Goal: Use online tool/utility: Utilize a website feature to perform a specific function

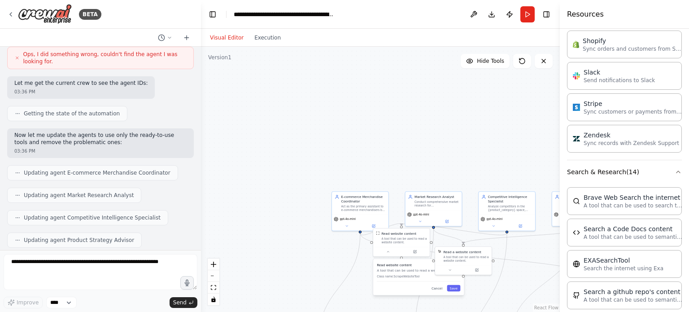
scroll to position [637, 0]
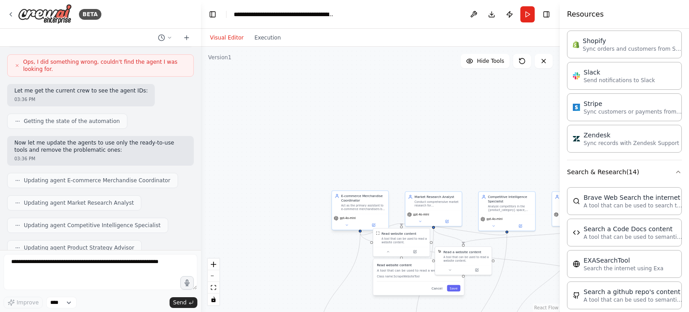
click at [351, 209] on div "Act as the primary assistant to e-commerce merchandisers by analyzing requests,…" at bounding box center [363, 207] width 44 height 7
click at [348, 231] on div "E-commerce Merchandise Coordinator Act as the primary assistant to e-commerce m…" at bounding box center [360, 210] width 62 height 43
click at [345, 230] on div "gpt-4o-mini" at bounding box center [360, 223] width 61 height 17
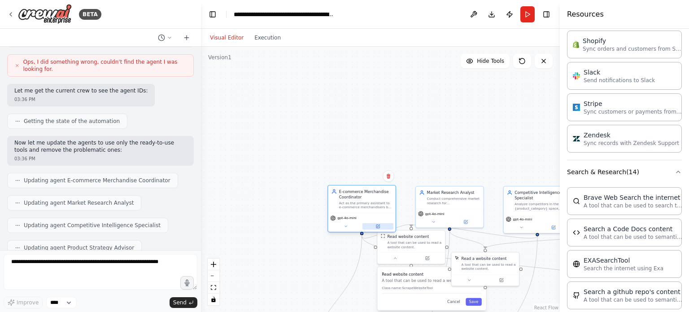
click at [379, 228] on icon at bounding box center [378, 226] width 3 height 3
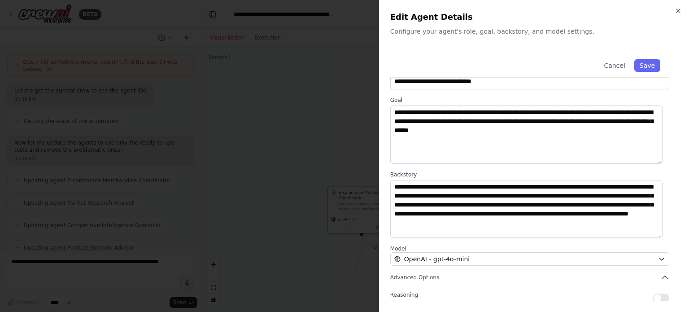
scroll to position [93, 0]
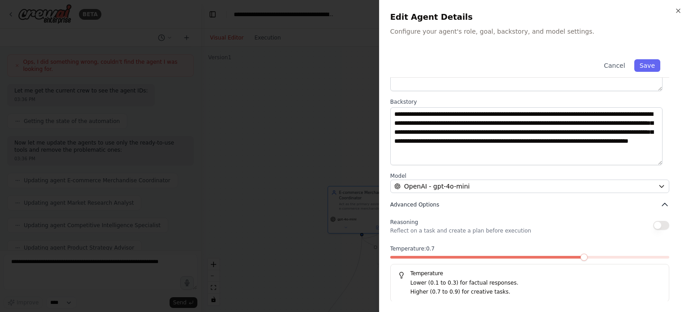
click at [408, 201] on span "Advanced Options" at bounding box center [414, 204] width 49 height 7
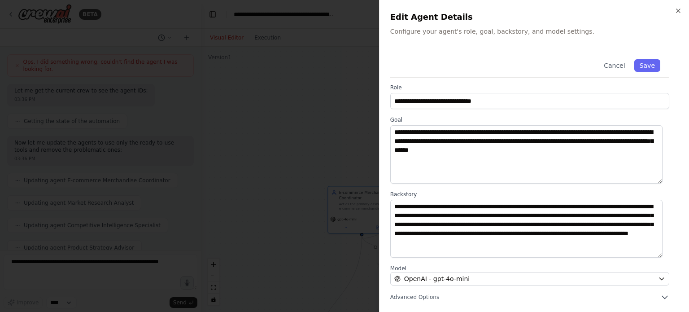
scroll to position [0, 0]
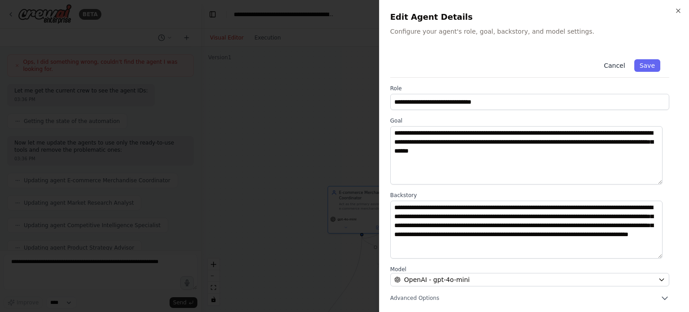
click at [610, 67] on button "Cancel" at bounding box center [615, 65] width 32 height 13
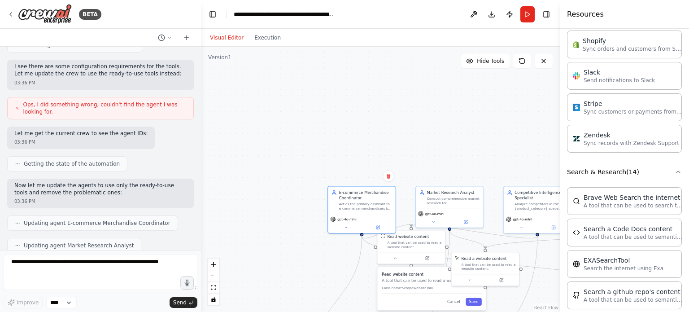
scroll to position [592, 0]
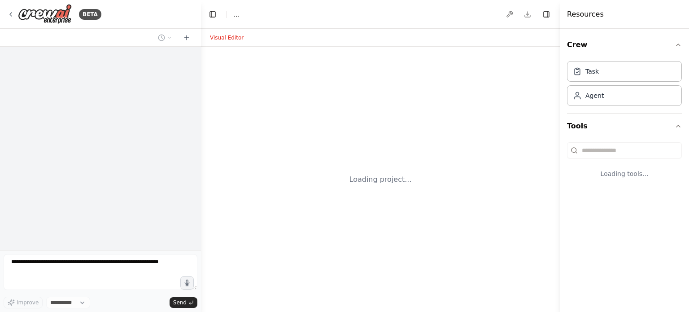
select select "****"
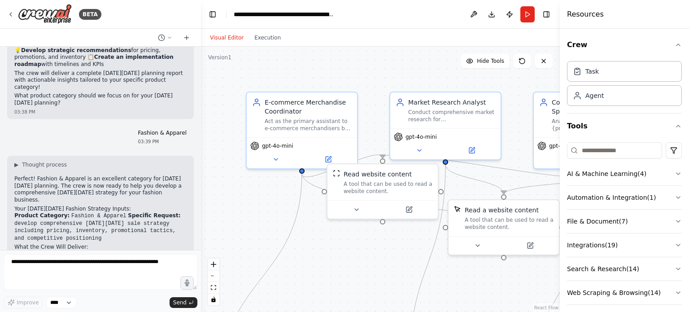
scroll to position [1708, 0]
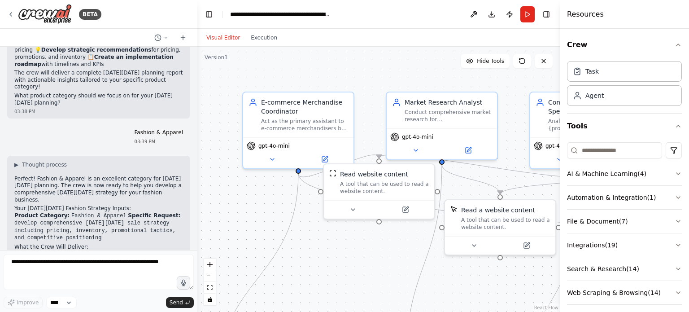
click at [197, 215] on div "BETA Develop a crew that works as an assistant to the E-commerce store's mercha…" at bounding box center [344, 156] width 689 height 312
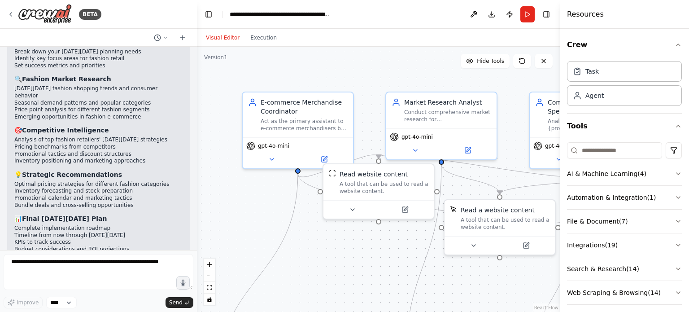
scroll to position [1943, 0]
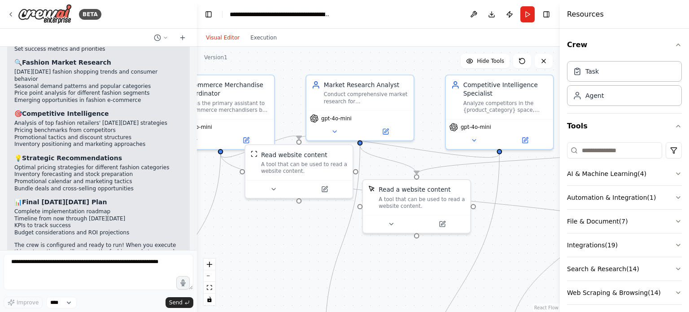
drag, startPoint x: 406, startPoint y: 70, endPoint x: 323, endPoint y: 51, distance: 85.7
click at [323, 51] on div ".deletable-edge-delete-btn { width: 20px; height: 20px; border: 0px solid #ffff…" at bounding box center [378, 179] width 363 height 265
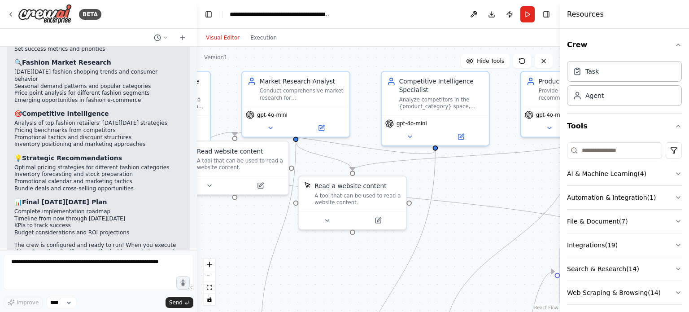
drag, startPoint x: 352, startPoint y: 269, endPoint x: 288, endPoint y: 265, distance: 64.3
click at [288, 265] on div ".deletable-edge-delete-btn { width: 20px; height: 20px; border: 0px solid #ffff…" at bounding box center [378, 179] width 363 height 265
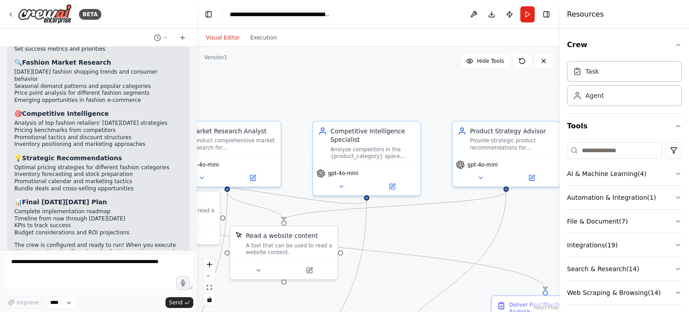
drag, startPoint x: 515, startPoint y: 174, endPoint x: 447, endPoint y: 224, distance: 84.8
click at [447, 224] on div ".deletable-edge-delete-btn { width: 20px; height: 20px; border: 0px solid #ffff…" at bounding box center [378, 179] width 363 height 265
click at [206, 277] on button "zoom out" at bounding box center [210, 276] width 12 height 12
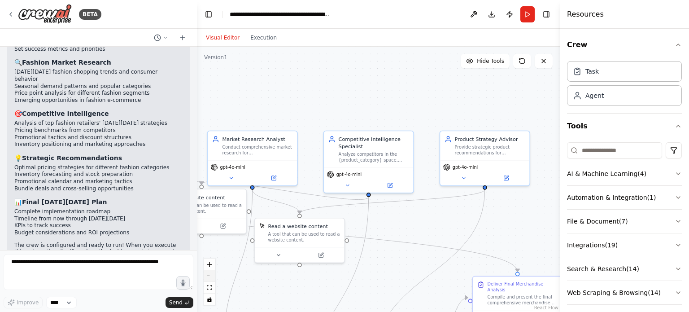
click at [206, 277] on button "zoom out" at bounding box center [210, 276] width 12 height 12
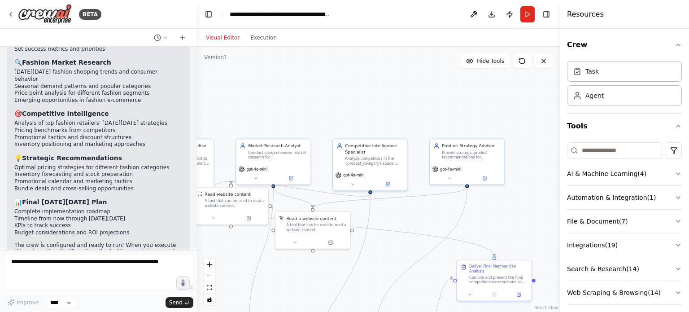
click at [350, 84] on div ".deletable-edge-delete-btn { width: 20px; height: 20px; border: 0px solid #ffff…" at bounding box center [378, 179] width 363 height 265
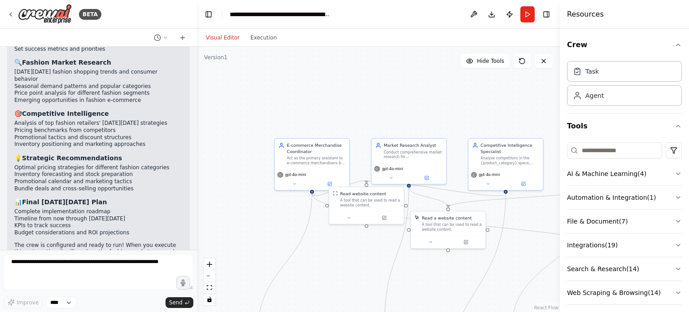
drag, startPoint x: 350, startPoint y: 84, endPoint x: 489, endPoint y: 80, distance: 139.6
click at [489, 80] on div ".deletable-edge-delete-btn { width: 20px; height: 20px; border: 0px solid #ffff…" at bounding box center [378, 179] width 363 height 265
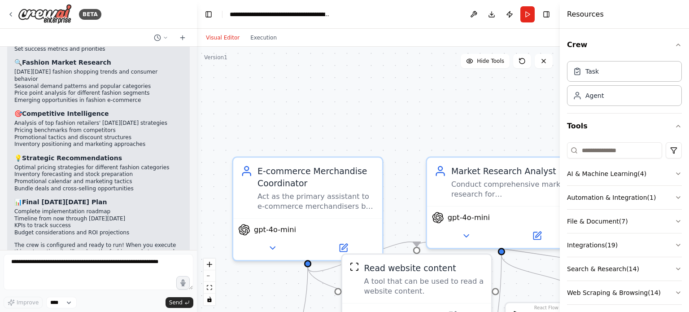
drag, startPoint x: 370, startPoint y: 118, endPoint x: 541, endPoint y: 80, distance: 175.2
click at [541, 80] on div ".deletable-edge-delete-btn { width: 20px; height: 20px; border: 0px solid #ffff…" at bounding box center [378, 179] width 363 height 265
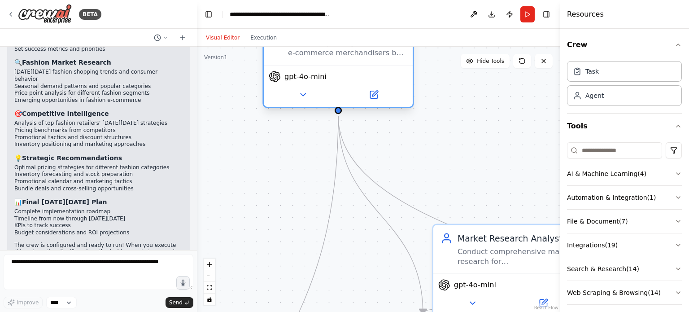
drag, startPoint x: 300, startPoint y: 201, endPoint x: 320, endPoint y: 48, distance: 153.9
click at [320, 48] on div "Act as the primary assistant to e-commerce merchandisers by analyzing requests,…" at bounding box center [347, 48] width 118 height 19
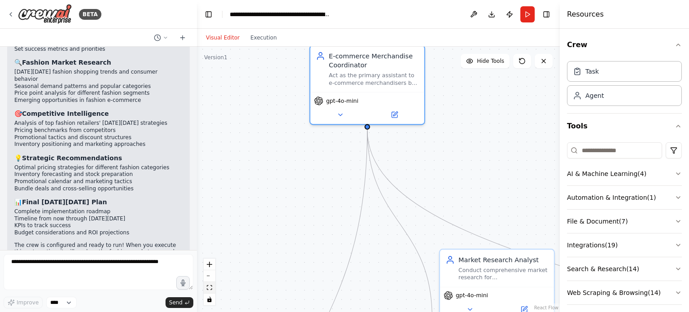
click at [212, 287] on icon "fit view" at bounding box center [209, 287] width 5 height 5
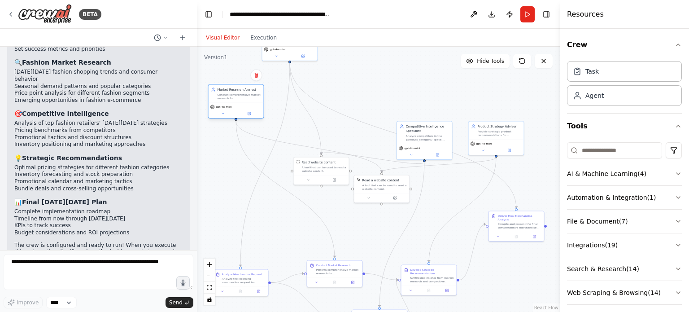
drag, startPoint x: 347, startPoint y: 133, endPoint x: 228, endPoint y: 100, distance: 123.9
click at [228, 100] on div "Market Research Analyst Conduct comprehensive market research for {product_cate…" at bounding box center [236, 94] width 55 height 18
drag, startPoint x: 415, startPoint y: 138, endPoint x: 344, endPoint y: 88, distance: 86.9
click at [344, 88] on div "Analyze competitors in the {product_category} space, monitoring their pricing s…" at bounding box center [356, 87] width 44 height 7
drag, startPoint x: 495, startPoint y: 141, endPoint x: 440, endPoint y: 88, distance: 76.5
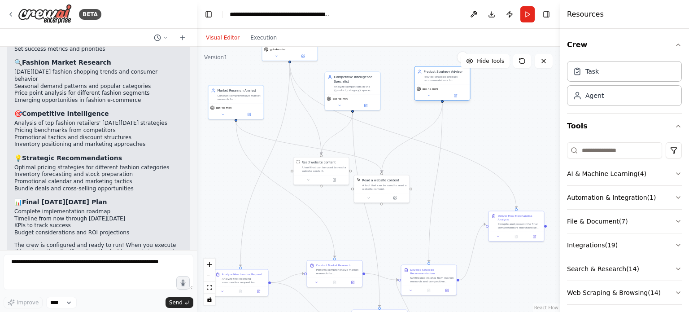
click at [440, 88] on div "gpt-4o-mini" at bounding box center [443, 89] width 52 height 4
drag, startPoint x: 352, startPoint y: 90, endPoint x: 382, endPoint y: 72, distance: 34.6
click at [382, 72] on div "Analyze competitors in the {product_category} space, monitoring their pricing s…" at bounding box center [388, 69] width 44 height 7
click at [365, 86] on button at bounding box center [372, 86] width 26 height 5
drag, startPoint x: 376, startPoint y: 71, endPoint x: 357, endPoint y: 91, distance: 27.3
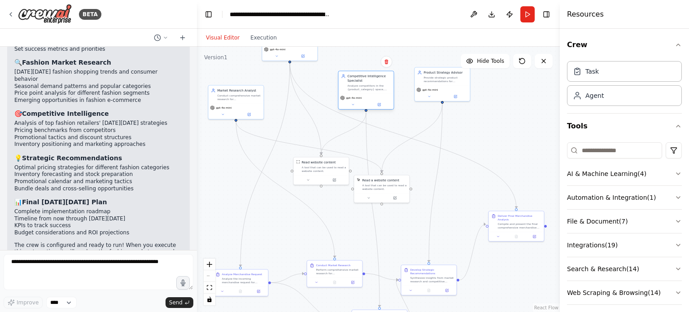
click at [357, 91] on div "Competitive Intelligence Specialist Analyze competitors in the {product_categor…" at bounding box center [366, 82] width 55 height 22
drag, startPoint x: 447, startPoint y: 88, endPoint x: 447, endPoint y: 101, distance: 13.0
click at [447, 101] on div "gpt-4o-mini" at bounding box center [442, 102] width 55 height 16
drag, startPoint x: 382, startPoint y: 184, endPoint x: 490, endPoint y: 157, distance: 111.2
click at [490, 157] on div "A tool that can be used to read a website content." at bounding box center [490, 159] width 44 height 7
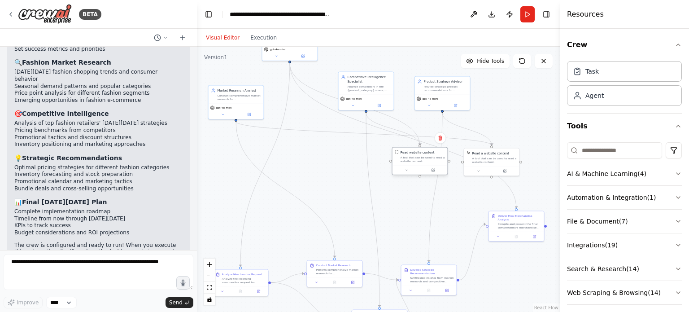
drag, startPoint x: 324, startPoint y: 166, endPoint x: 428, endPoint y: 156, distance: 104.2
click at [428, 156] on div "A tool that can be used to read a website content." at bounding box center [423, 159] width 44 height 7
drag, startPoint x: 413, startPoint y: 277, endPoint x: 449, endPoint y: 266, distance: 38.0
click at [449, 266] on div "Synthesize insights from market research and competitive analysis to develop co…" at bounding box center [469, 269] width 44 height 7
drag, startPoint x: 330, startPoint y: 269, endPoint x: 348, endPoint y: 233, distance: 39.9
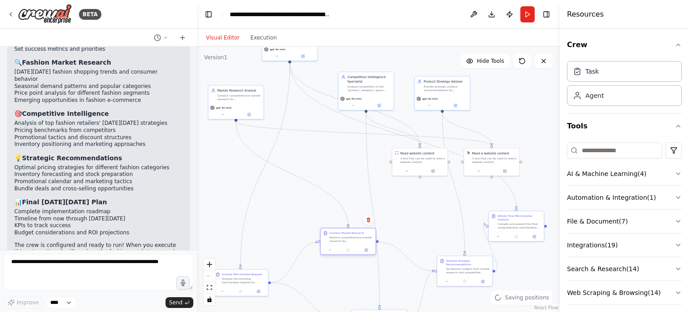
click at [348, 233] on div "Conduct Market Research Perform comprehensive market research for {product_cate…" at bounding box center [352, 237] width 44 height 12
drag, startPoint x: 242, startPoint y: 280, endPoint x: 242, endPoint y: 210, distance: 69.1
click at [242, 210] on div "Analyze the incoming merchandise request for {product_category} and {specific_r…" at bounding box center [244, 207] width 44 height 7
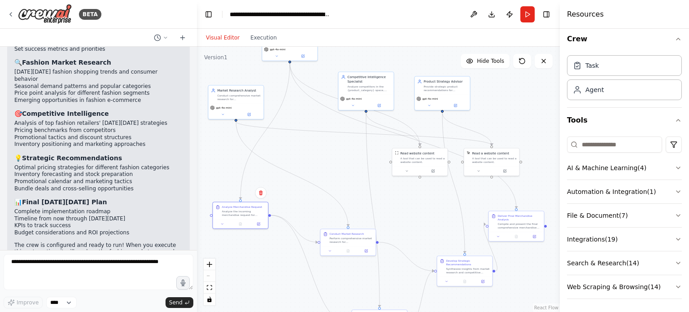
click at [209, 275] on div "React Flow controls" at bounding box center [210, 281] width 12 height 47
click at [209, 285] on icon "fit view" at bounding box center [209, 287] width 5 height 5
click at [208, 260] on button "zoom in" at bounding box center [210, 264] width 12 height 12
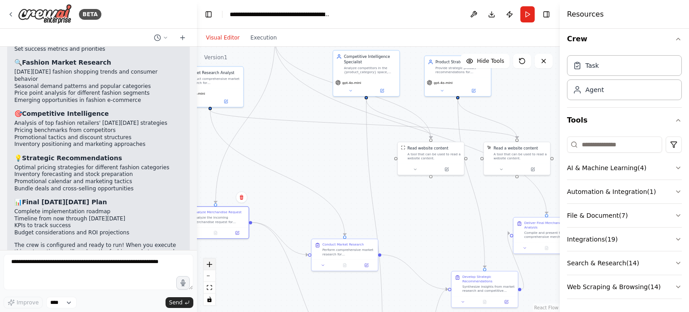
click at [208, 260] on button "zoom in" at bounding box center [210, 264] width 12 height 12
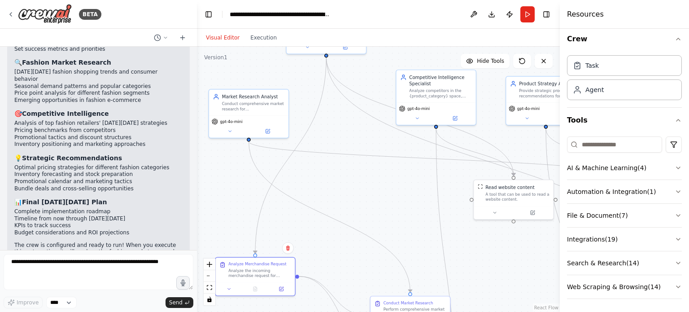
drag, startPoint x: 282, startPoint y: 162, endPoint x: 355, endPoint y: 208, distance: 85.7
click at [355, 208] on div ".deletable-edge-delete-btn { width: 20px; height: 20px; border: 0px solid #ffff…" at bounding box center [378, 179] width 363 height 265
click at [210, 279] on button "zoom out" at bounding box center [210, 276] width 12 height 12
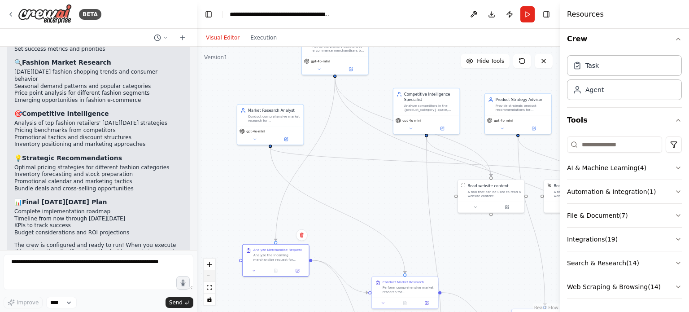
click at [210, 279] on button "zoom out" at bounding box center [210, 276] width 12 height 12
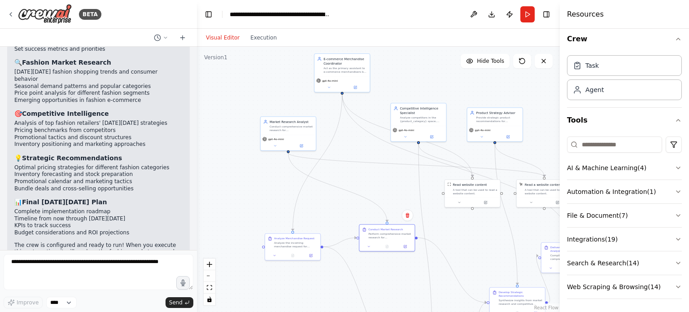
drag, startPoint x: 390, startPoint y: 275, endPoint x: 375, endPoint y: 235, distance: 42.0
click at [375, 235] on div "Conduct Market Research Perform comprehensive market research for {product_cate…" at bounding box center [386, 233] width 55 height 17
drag, startPoint x: 292, startPoint y: 247, endPoint x: 284, endPoint y: 198, distance: 49.6
click at [284, 198] on div "Analyze Merchandise Request Analyze the incoming merchandise request for {produ…" at bounding box center [283, 191] width 55 height 17
drag, startPoint x: 386, startPoint y: 232, endPoint x: 282, endPoint y: 228, distance: 104.6
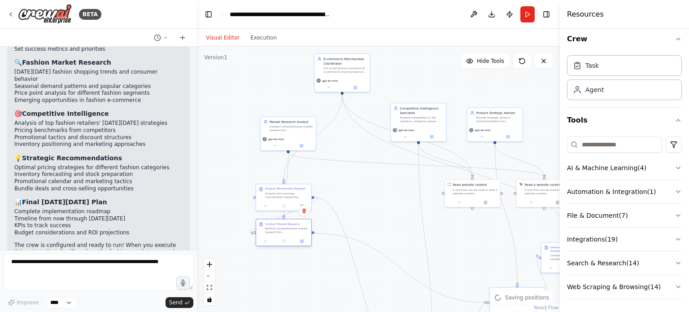
click at [282, 228] on div "Perform comprehensive market research for {product_category} based on the coord…" at bounding box center [287, 230] width 44 height 7
drag, startPoint x: 278, startPoint y: 197, endPoint x: 281, endPoint y: 171, distance: 25.7
click at [281, 171] on div "Analyze the incoming merchandise request for {product_category} and {specific_r…" at bounding box center [287, 166] width 44 height 7
drag, startPoint x: 284, startPoint y: 138, endPoint x: 269, endPoint y: 122, distance: 21.9
click at [269, 123] on div "gpt-4o-mini" at bounding box center [275, 125] width 52 height 4
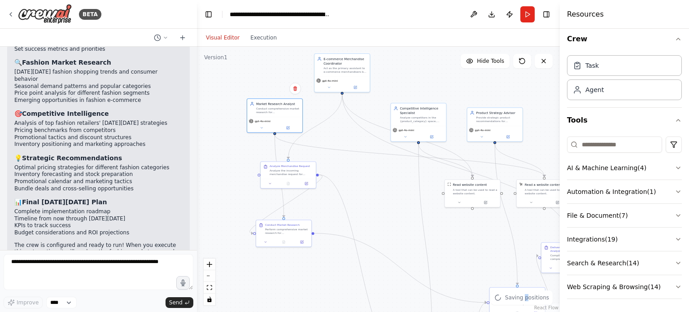
drag, startPoint x: 530, startPoint y: 300, endPoint x: 524, endPoint y: 290, distance: 10.9
click at [530, 299] on div "Saving positions" at bounding box center [522, 297] width 62 height 14
drag, startPoint x: 469, startPoint y: 191, endPoint x: 363, endPoint y: 185, distance: 106.1
click at [363, 185] on div "A tool that can be used to read a website content." at bounding box center [372, 185] width 44 height 7
drag, startPoint x: 544, startPoint y: 199, endPoint x: 433, endPoint y: 198, distance: 111.3
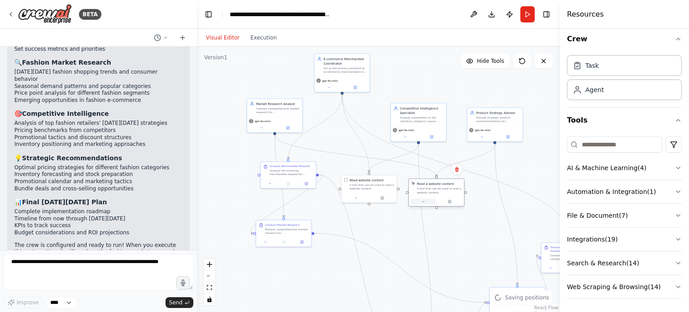
click at [433, 199] on button at bounding box center [424, 201] width 26 height 5
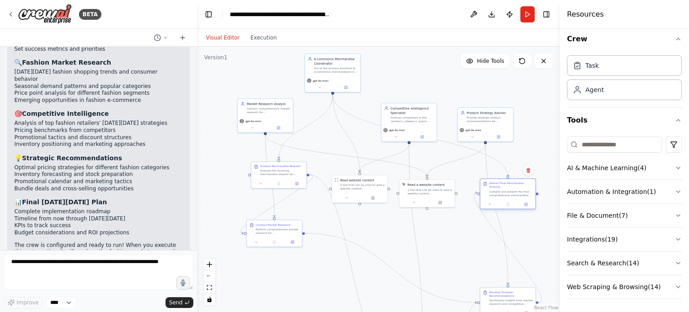
drag, startPoint x: 550, startPoint y: 253, endPoint x: 488, endPoint y: 190, distance: 88.5
click at [488, 190] on div "Deliver Final Merchandise Analysis Compile and present the final comprehensive …" at bounding box center [508, 188] width 50 height 15
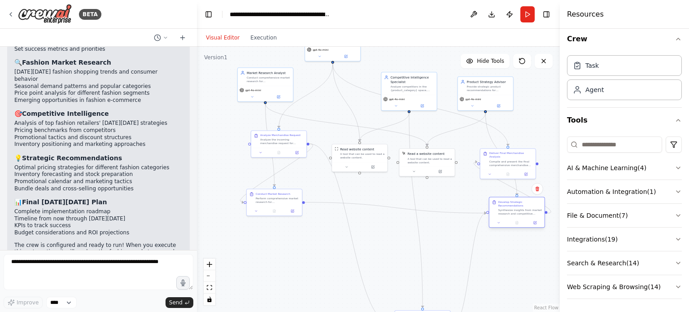
drag, startPoint x: 501, startPoint y: 304, endPoint x: 508, endPoint y: 213, distance: 90.9
click at [508, 213] on div "Synthesize insights from market research and competitive analysis to develop co…" at bounding box center [521, 211] width 44 height 7
drag, startPoint x: 423, startPoint y: 303, endPoint x: 422, endPoint y: 267, distance: 35.5
click at [422, 267] on icon "Edge from 21e2909e-9252-40f4-81aa-5830bda2add0 to 12a5f073-9fa6-4d50-b03b-5e6fc…" at bounding box center [415, 210] width 13 height 195
drag, startPoint x: 360, startPoint y: 279, endPoint x: 382, endPoint y: 262, distance: 27.8
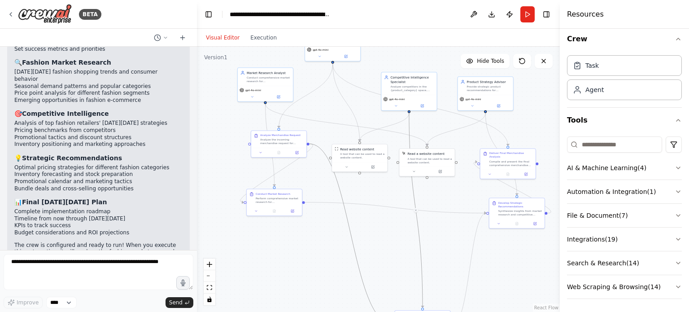
click at [382, 262] on div ".deletable-edge-delete-btn { width: 20px; height: 20px; border: 0px solid #ffff…" at bounding box center [378, 179] width 363 height 265
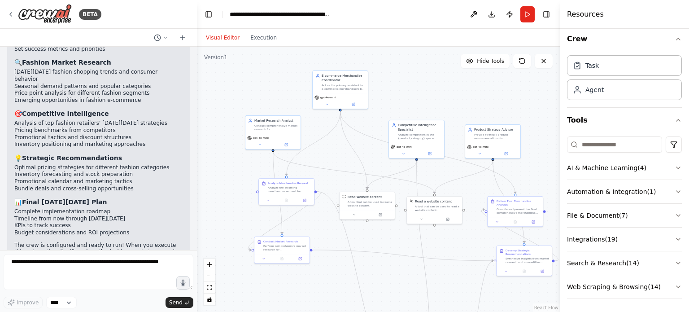
drag, startPoint x: 375, startPoint y: 63, endPoint x: 382, endPoint y: 111, distance: 48.2
click at [382, 111] on div ".deletable-edge-delete-btn { width: 20px; height: 20px; border: 0px solid #ffff…" at bounding box center [378, 179] width 363 height 265
